Goal: Information Seeking & Learning: Check status

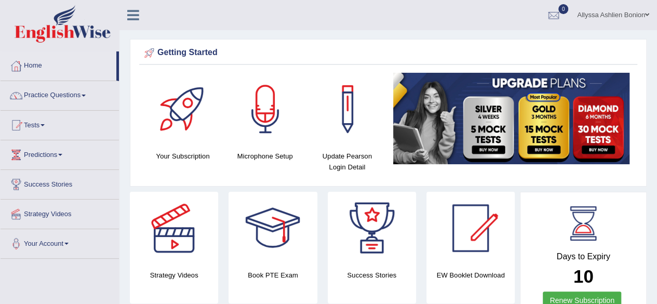
click at [35, 125] on link "Tests" at bounding box center [60, 124] width 119 height 26
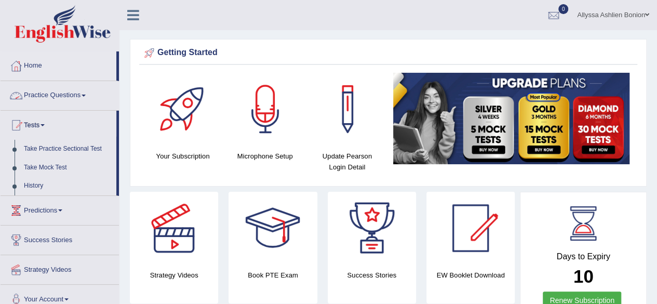
click at [41, 89] on link "Practice Questions" at bounding box center [60, 94] width 119 height 26
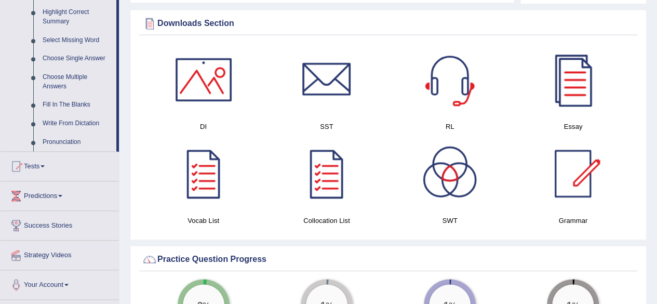
scroll to position [525, 0]
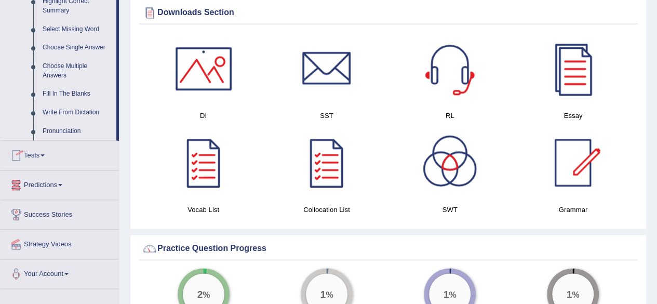
click at [58, 112] on link "Write From Dictation" at bounding box center [77, 112] width 78 height 19
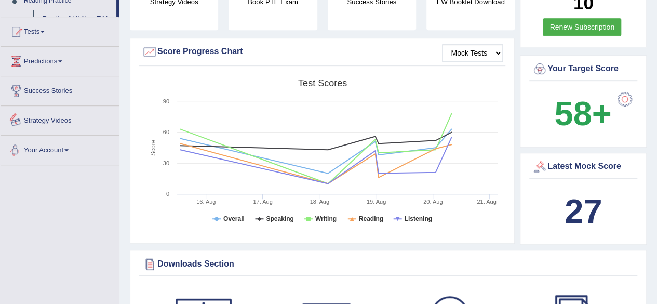
scroll to position [353, 0]
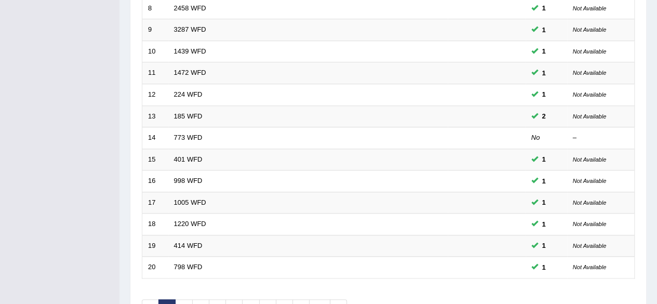
scroll to position [379, 0]
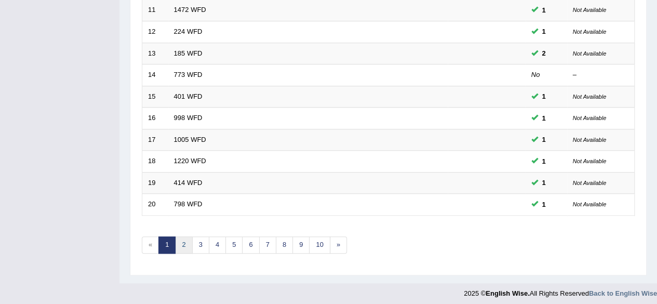
click at [185, 240] on link "2" at bounding box center [183, 244] width 17 height 17
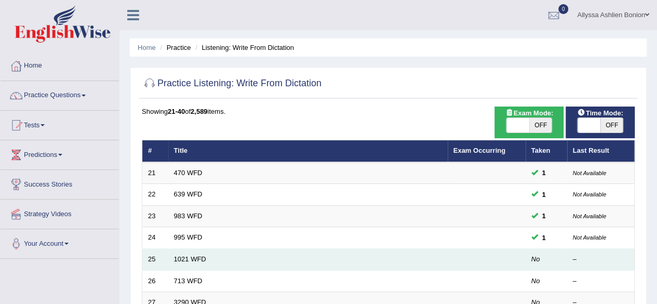
click at [180, 253] on td "1021 WFD" at bounding box center [308, 260] width 280 height 22
click at [185, 255] on link "1021 WFD" at bounding box center [190, 259] width 32 height 8
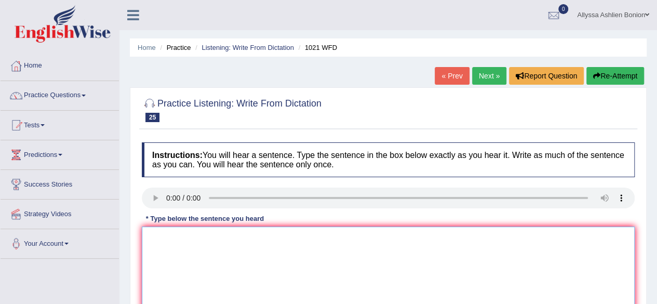
click at [173, 250] on textarea at bounding box center [388, 277] width 493 height 101
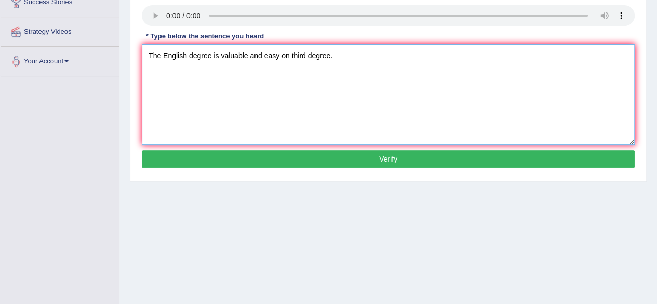
scroll to position [204, 0]
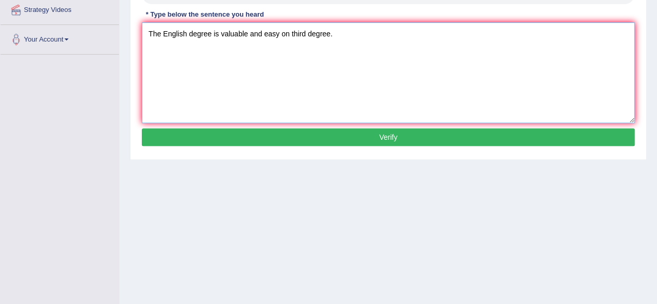
type textarea "The English degree is valuable and easy on third degree."
click at [391, 139] on button "Verify" at bounding box center [388, 137] width 493 height 18
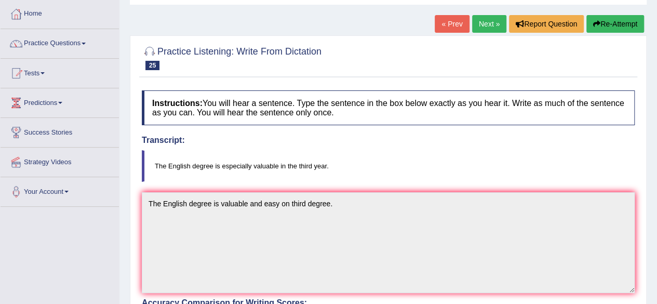
scroll to position [0, 0]
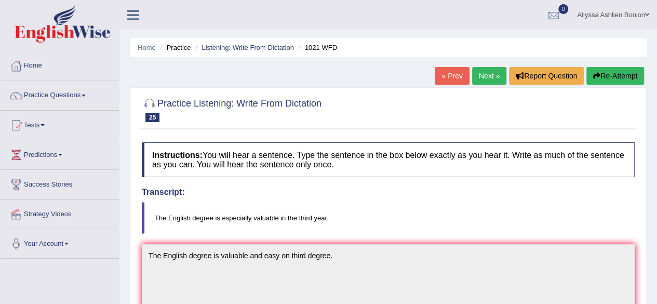
click at [479, 75] on link "Next »" at bounding box center [489, 76] width 34 height 18
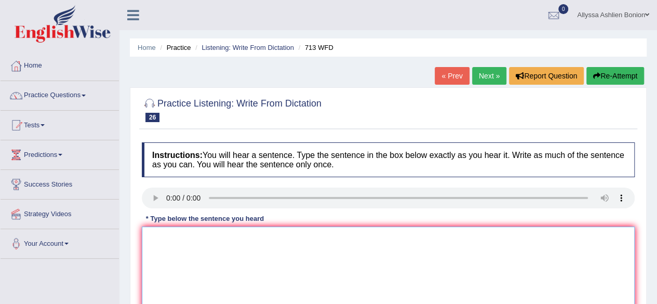
click at [176, 257] on textarea at bounding box center [388, 277] width 493 height 101
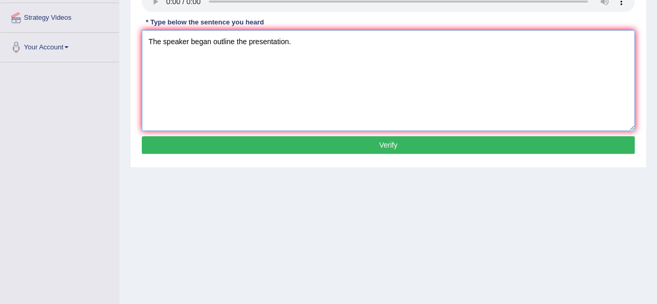
scroll to position [241, 0]
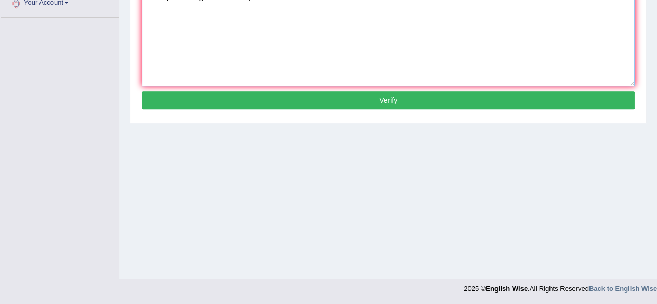
type textarea "The speaker began outline the presentation."
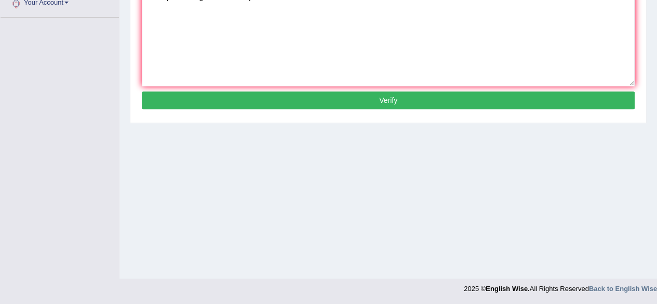
click at [235, 98] on button "Verify" at bounding box center [388, 100] width 493 height 18
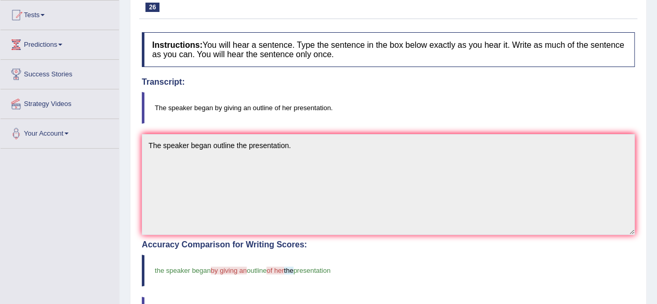
scroll to position [0, 0]
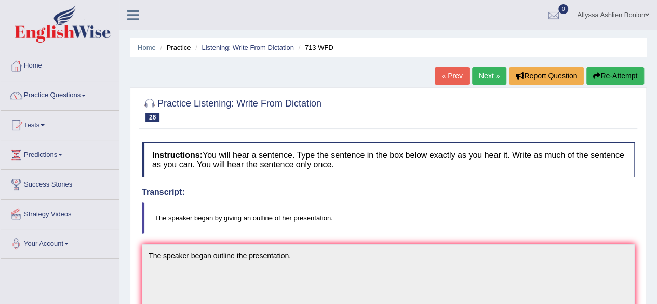
click at [491, 80] on link "Next »" at bounding box center [489, 76] width 34 height 18
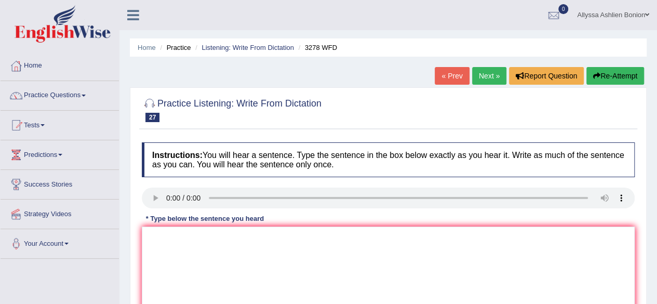
scroll to position [35, 0]
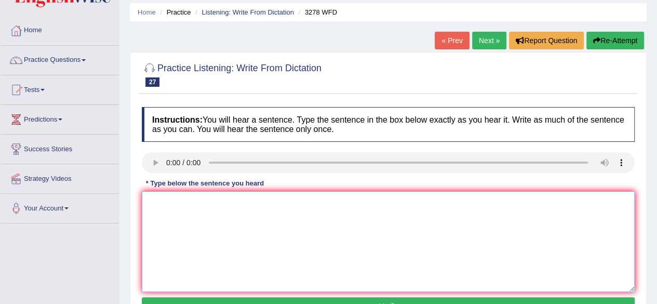
click at [241, 233] on textarea at bounding box center [388, 241] width 493 height 101
click at [442, 242] on textarea at bounding box center [388, 241] width 493 height 101
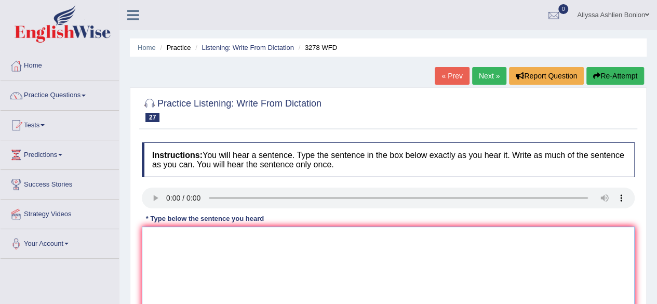
click at [185, 241] on textarea at bounding box center [388, 277] width 493 height 101
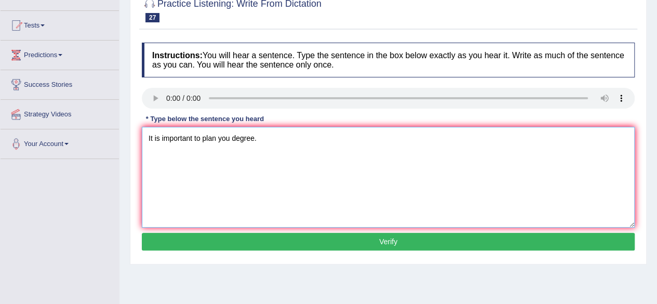
scroll to position [107, 0]
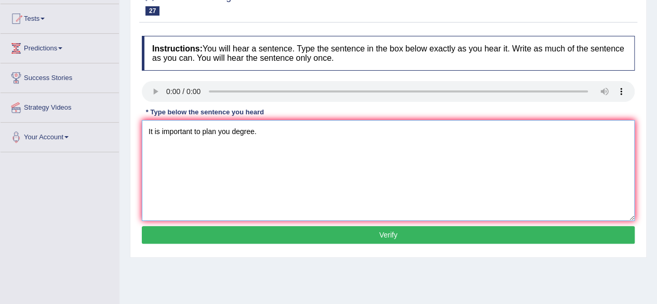
type textarea "It is important to plan you degree."
click at [386, 227] on button "Verify" at bounding box center [388, 235] width 493 height 18
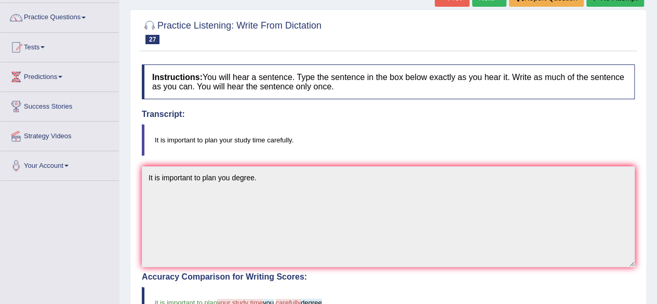
scroll to position [0, 0]
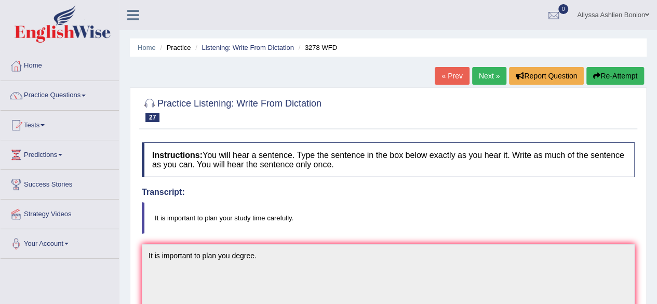
click at [484, 76] on link "Next »" at bounding box center [489, 76] width 34 height 18
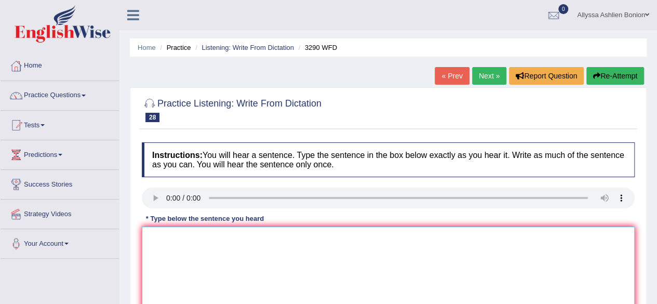
click at [187, 256] on textarea at bounding box center [388, 277] width 493 height 101
click at [234, 239] on textarea "You are required to attend weekly reports." at bounding box center [388, 277] width 493 height 101
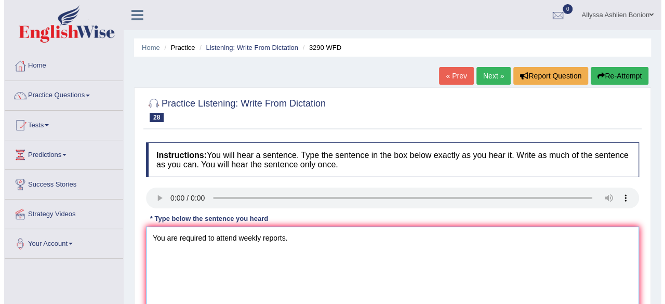
scroll to position [79, 0]
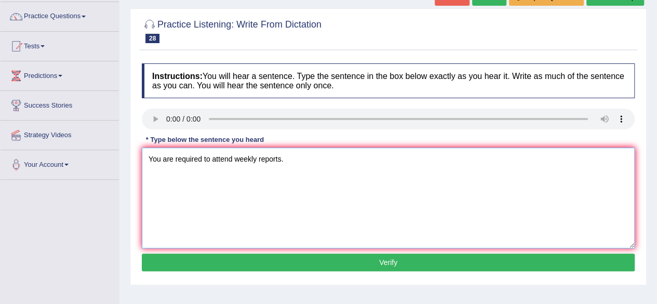
type textarea "You are required to attend weekly reports."
click at [248, 268] on button "Verify" at bounding box center [388, 263] width 493 height 18
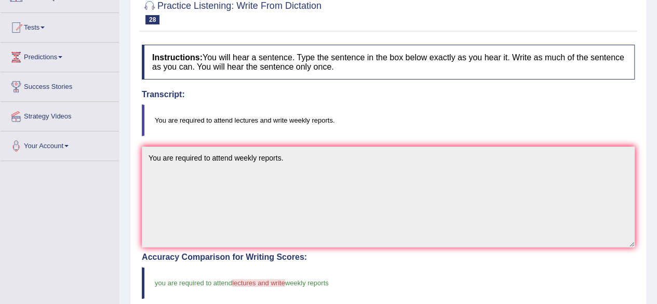
scroll to position [0, 0]
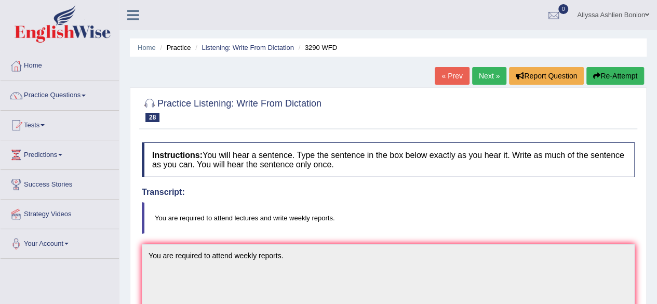
click at [474, 68] on link "Next »" at bounding box center [489, 76] width 34 height 18
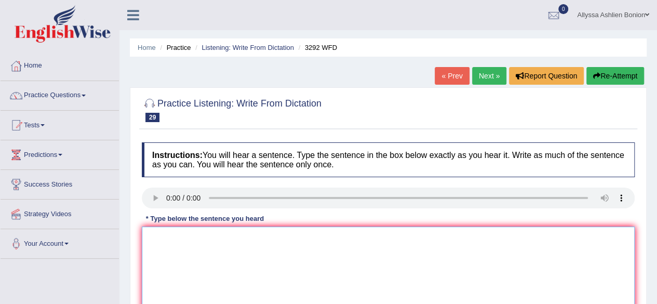
click at [229, 263] on textarea at bounding box center [388, 277] width 493 height 101
click at [202, 238] on textarea "Gravity is a force into one another." at bounding box center [388, 277] width 493 height 101
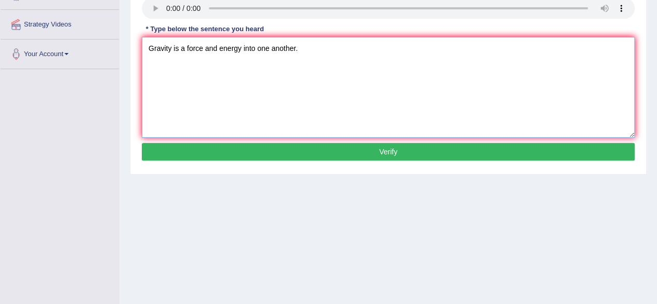
scroll to position [198, 0]
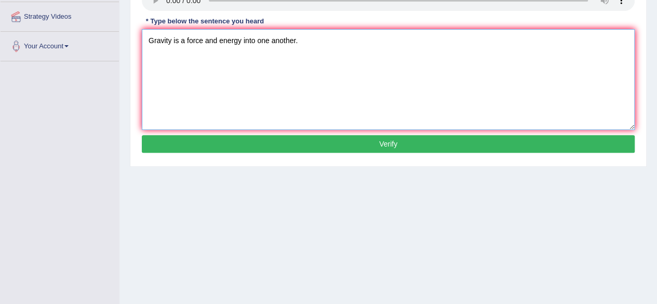
type textarea "Gravity is a force and energy into one another."
click at [289, 142] on button "Verify" at bounding box center [388, 144] width 493 height 18
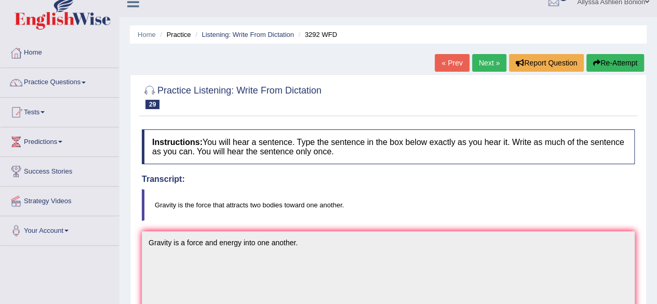
scroll to position [0, 0]
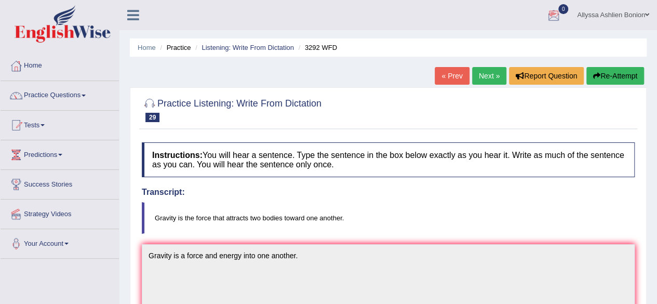
click at [548, 21] on div at bounding box center [554, 16] width 16 height 16
click at [483, 38] on link "See All Alerts" at bounding box center [492, 43] width 58 height 11
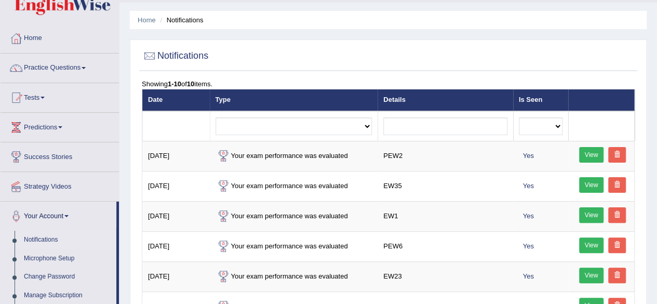
scroll to position [28, 0]
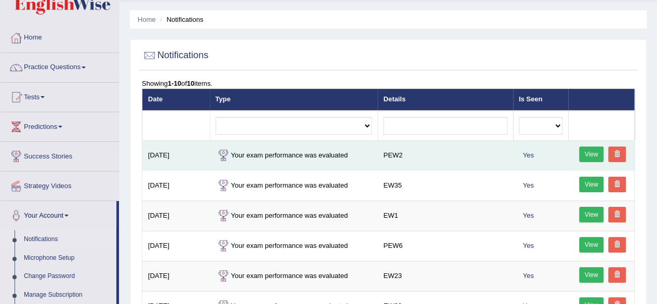
click at [592, 152] on link "View" at bounding box center [592, 155] width 25 height 16
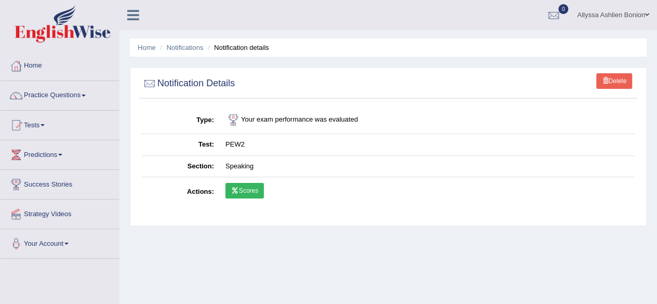
click at [252, 188] on link "Scores" at bounding box center [245, 191] width 38 height 16
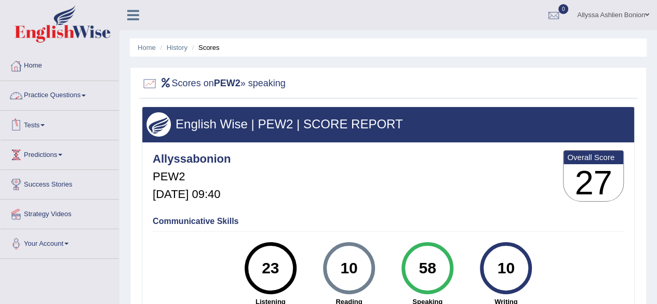
click at [24, 128] on link "Tests" at bounding box center [60, 124] width 119 height 26
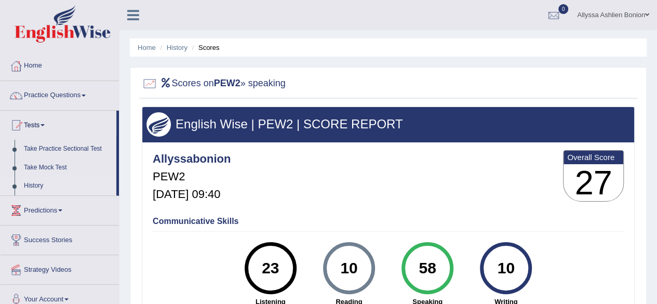
click at [31, 191] on link "History" at bounding box center [67, 186] width 97 height 19
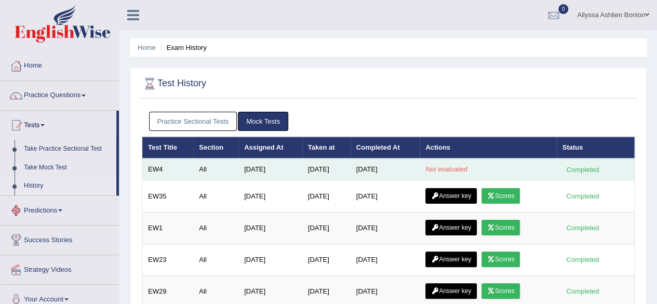
click at [385, 167] on td "Aug 21, 2025" at bounding box center [386, 170] width 70 height 22
click at [445, 165] on em "Not evaluated" at bounding box center [447, 169] width 42 height 8
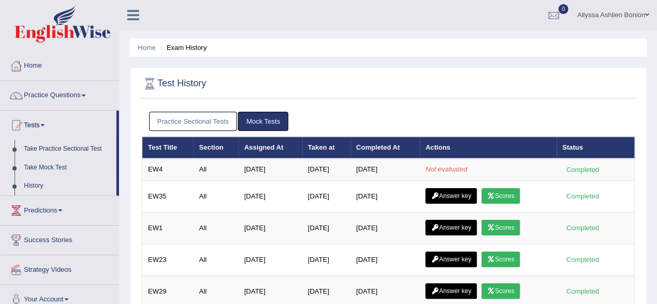
click at [203, 116] on link "Practice Sectional Tests" at bounding box center [193, 121] width 88 height 19
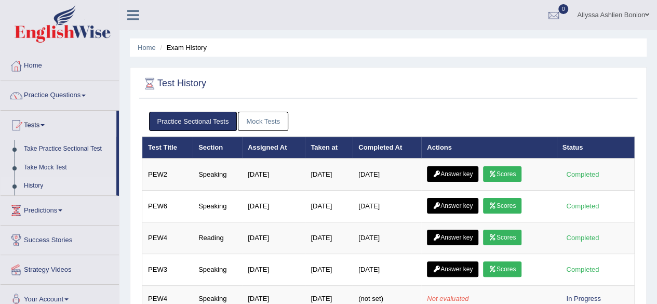
click at [262, 116] on link "Mock Tests" at bounding box center [263, 121] width 50 height 19
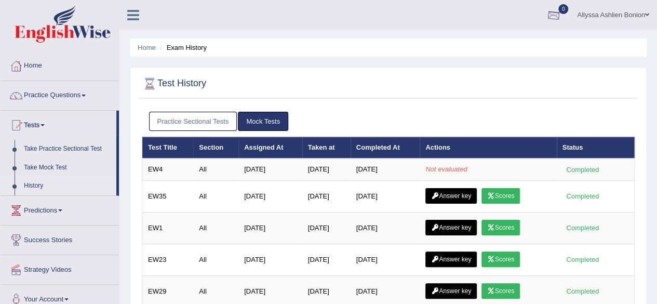
click at [558, 14] on div at bounding box center [554, 16] width 16 height 16
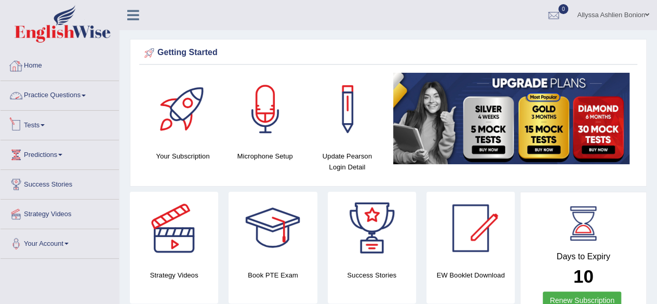
click at [26, 121] on link "Tests" at bounding box center [60, 124] width 119 height 26
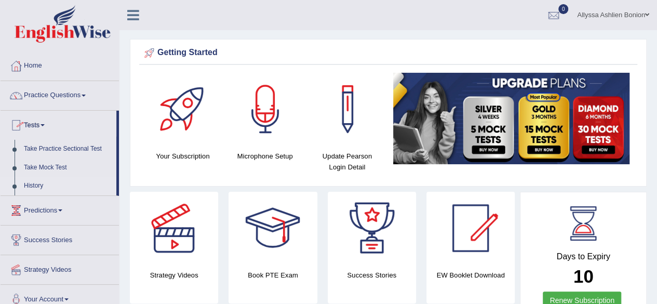
click at [43, 181] on link "History" at bounding box center [67, 186] width 97 height 19
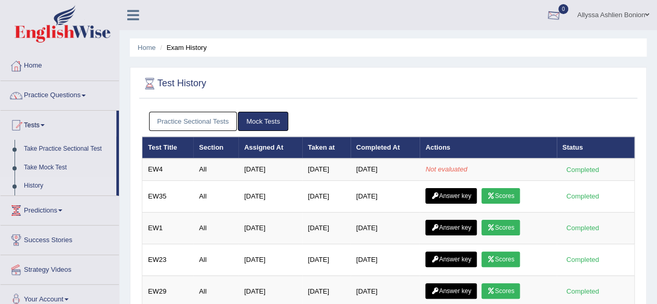
click at [544, 12] on link "0" at bounding box center [553, 13] width 31 height 27
click at [510, 35] on li "See All Alerts" at bounding box center [491, 43] width 149 height 21
click at [510, 51] on ul "Home Exam History" at bounding box center [388, 47] width 517 height 18
click at [558, 20] on div at bounding box center [554, 16] width 16 height 16
click at [498, 41] on strong "See All Alerts" at bounding box center [489, 44] width 46 height 8
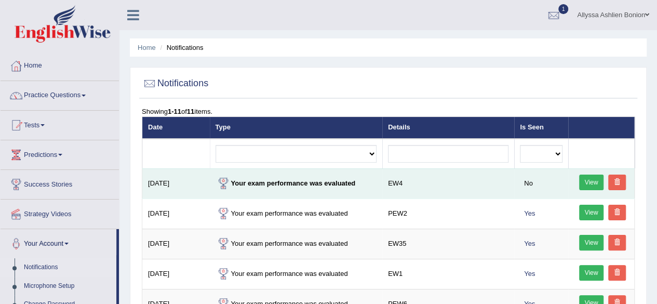
click at [305, 188] on td "Your exam performance was evaluated" at bounding box center [296, 183] width 173 height 30
click at [585, 182] on link "View" at bounding box center [592, 183] width 25 height 16
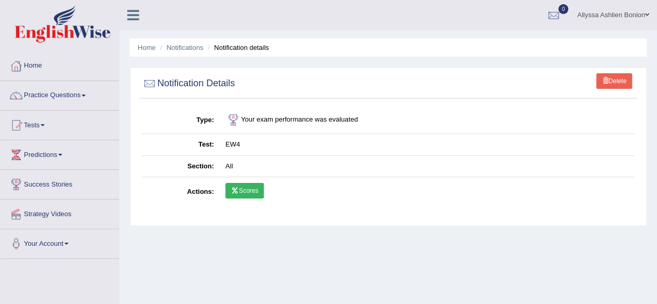
click at [245, 189] on link "Scores" at bounding box center [245, 191] width 38 height 16
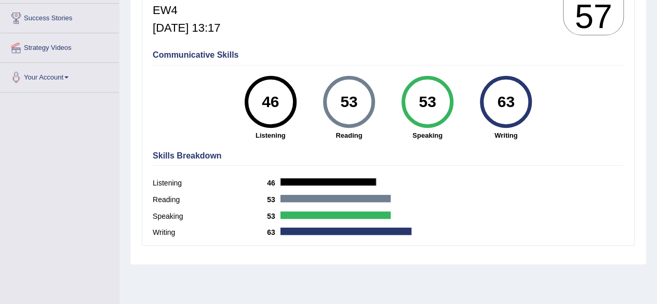
scroll to position [166, 0]
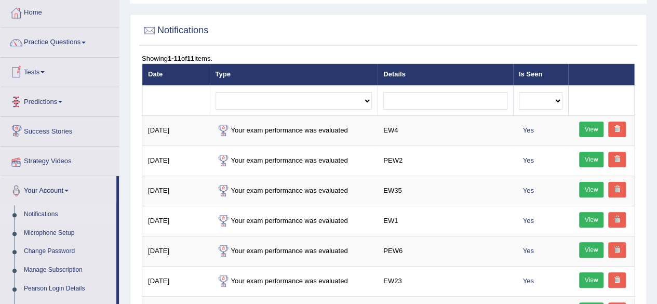
scroll to position [57, 0]
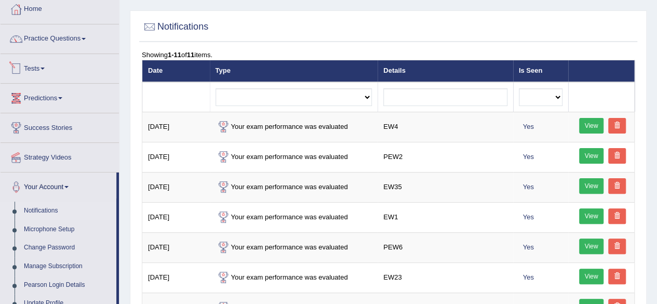
click at [37, 73] on link "Tests" at bounding box center [60, 67] width 119 height 26
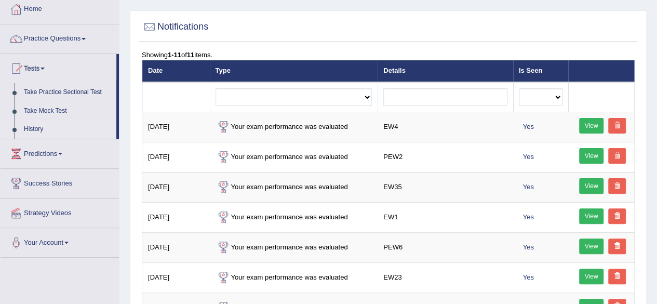
click at [40, 129] on link "History" at bounding box center [67, 129] width 97 height 19
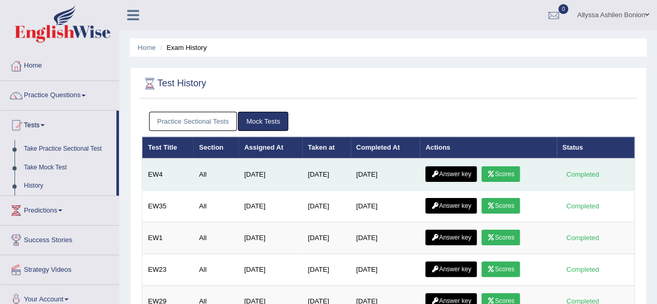
click at [445, 171] on link "Answer key" at bounding box center [451, 174] width 51 height 16
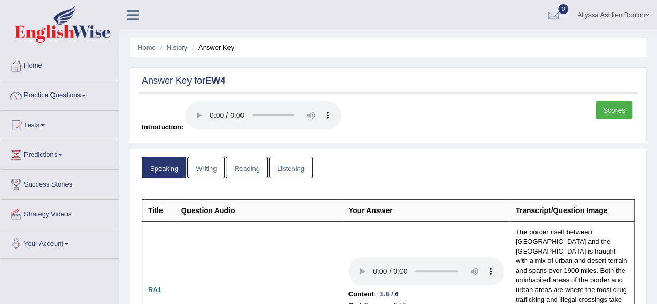
click at [217, 166] on link "Writing" at bounding box center [206, 167] width 37 height 21
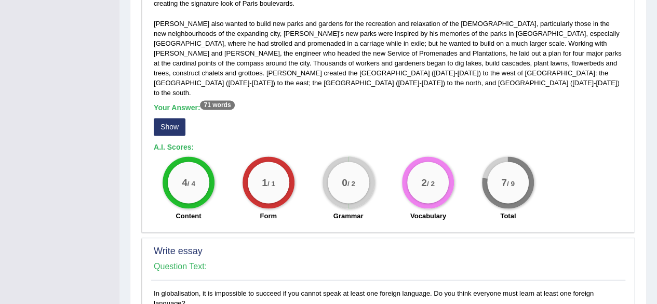
scroll to position [671, 0]
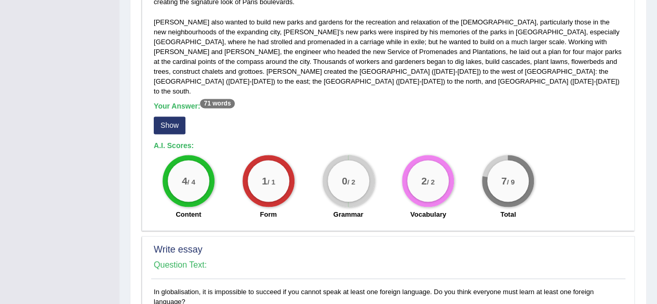
click at [161, 116] on button "Show" at bounding box center [170, 125] width 32 height 18
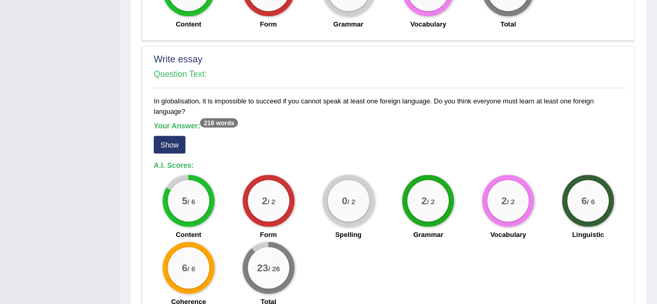
scroll to position [879, 0]
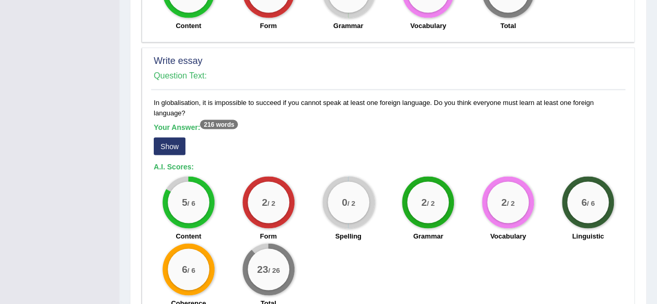
click at [160, 137] on button "Show" at bounding box center [170, 146] width 32 height 18
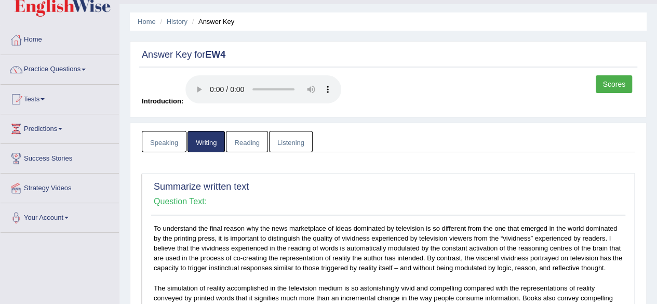
scroll to position [0, 0]
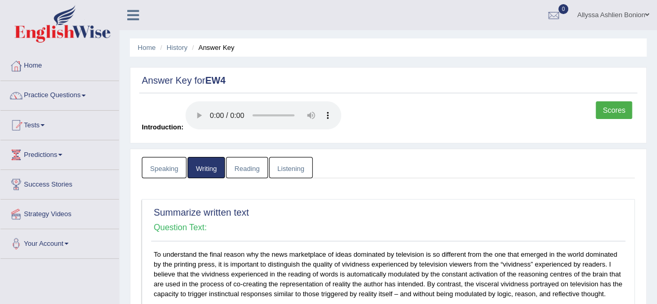
click at [248, 167] on link "Reading" at bounding box center [247, 167] width 42 height 21
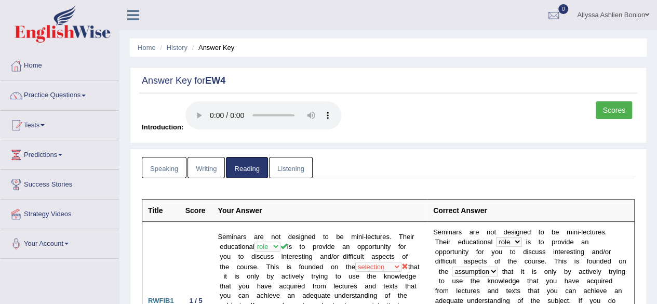
click at [289, 166] on link "Listening" at bounding box center [291, 167] width 44 height 21
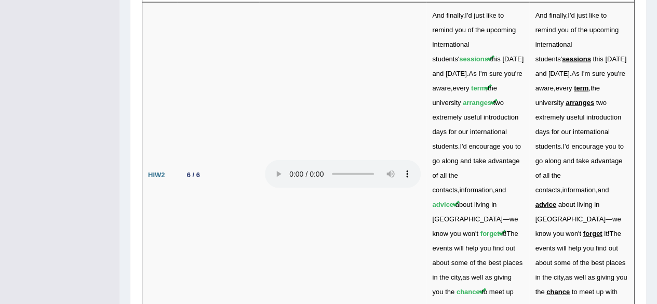
scroll to position [3308, 0]
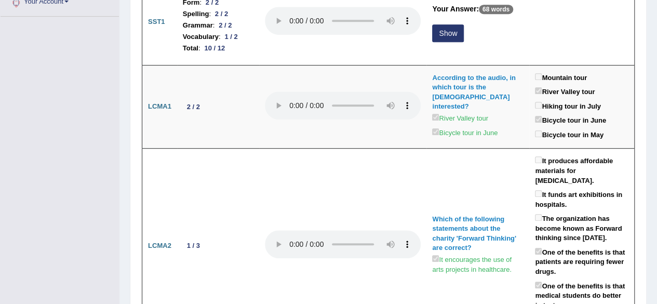
scroll to position [0, 0]
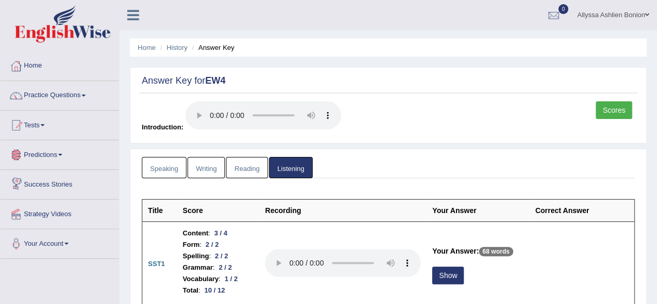
click at [565, 50] on ul "Home History Answer Key" at bounding box center [388, 47] width 517 height 18
click at [609, 110] on link "Scores" at bounding box center [614, 110] width 36 height 18
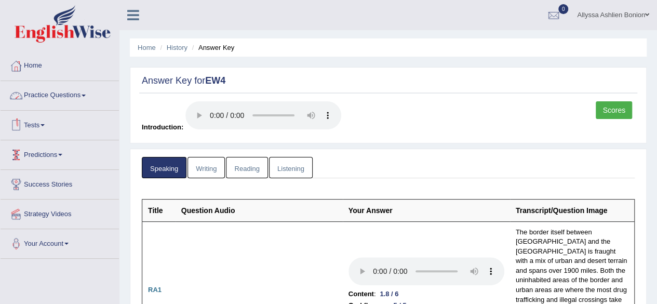
click at [43, 129] on link "Tests" at bounding box center [60, 124] width 119 height 26
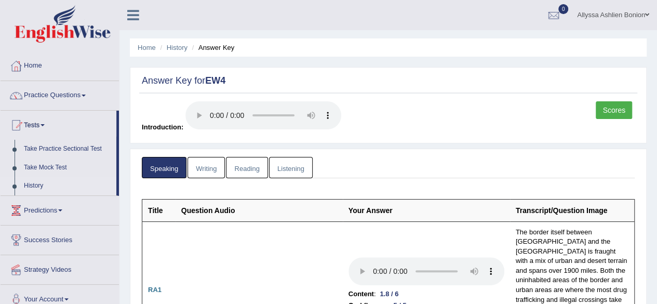
click at [42, 186] on link "History" at bounding box center [67, 186] width 97 height 19
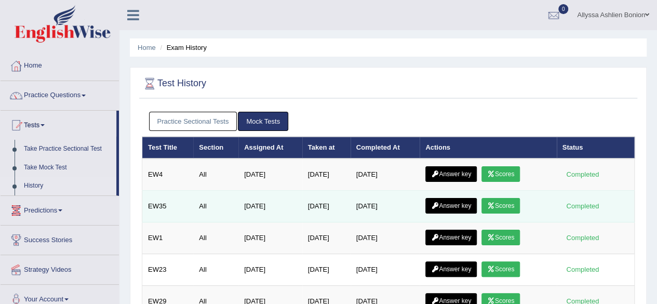
click at [495, 203] on icon at bounding box center [492, 206] width 8 height 6
